Goal: Task Accomplishment & Management: Use online tool/utility

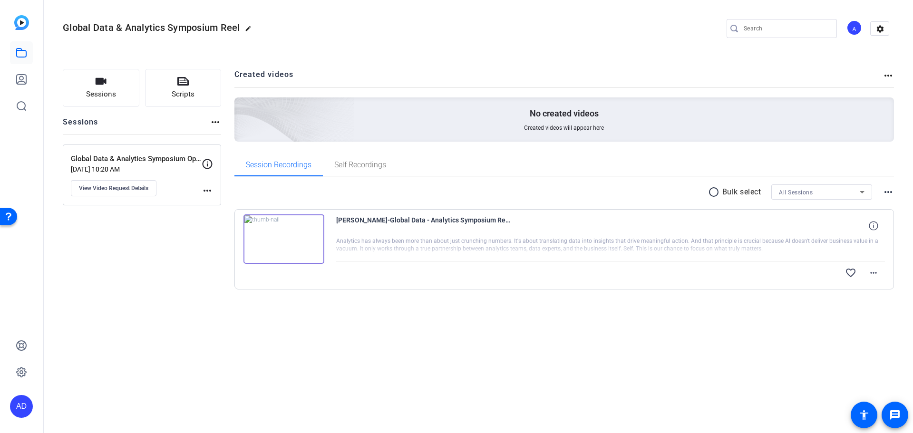
click at [284, 241] on img at bounding box center [284, 239] width 81 height 49
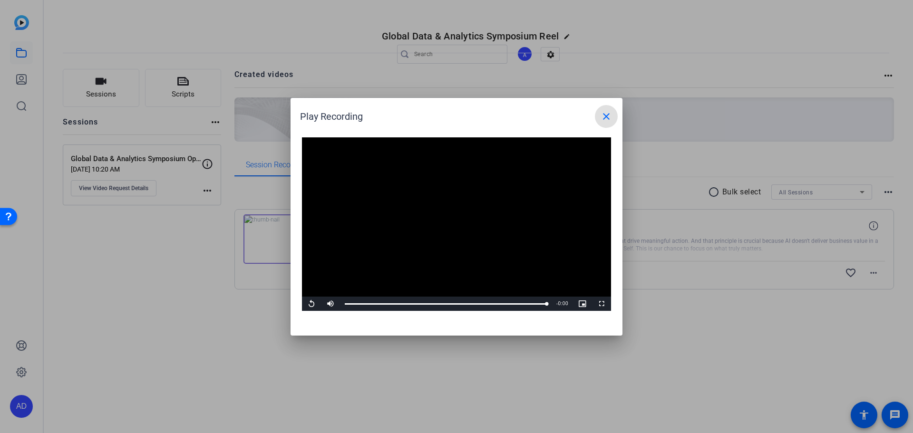
click at [607, 114] on mat-icon "close" at bounding box center [606, 116] width 11 height 11
